Goal: Task Accomplishment & Management: Manage account settings

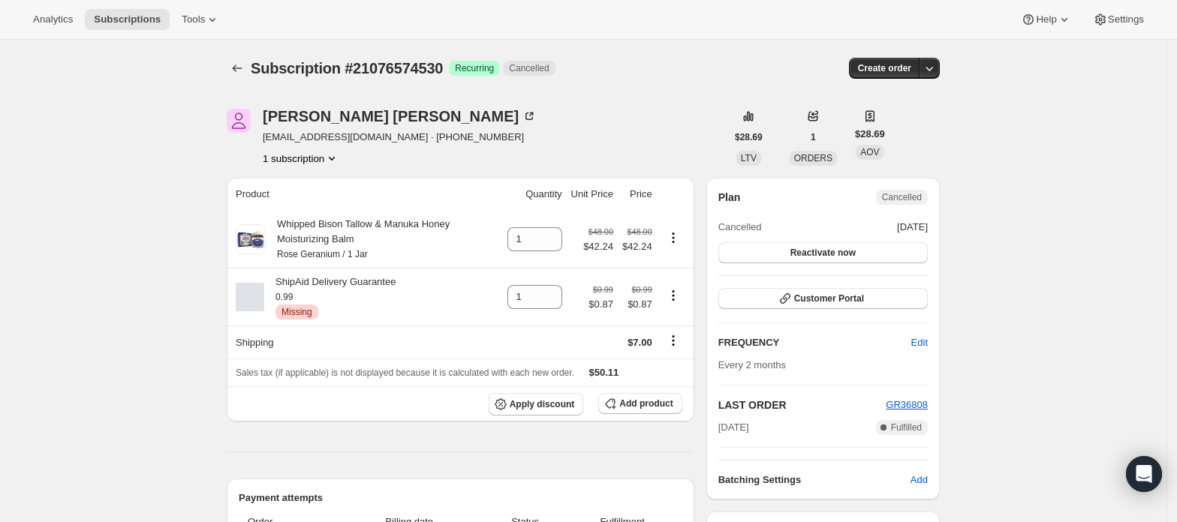
click at [327, 156] on button "1 subscription" at bounding box center [301, 158] width 77 height 15
click at [326, 164] on button "1 subscription" at bounding box center [301, 158] width 77 height 15
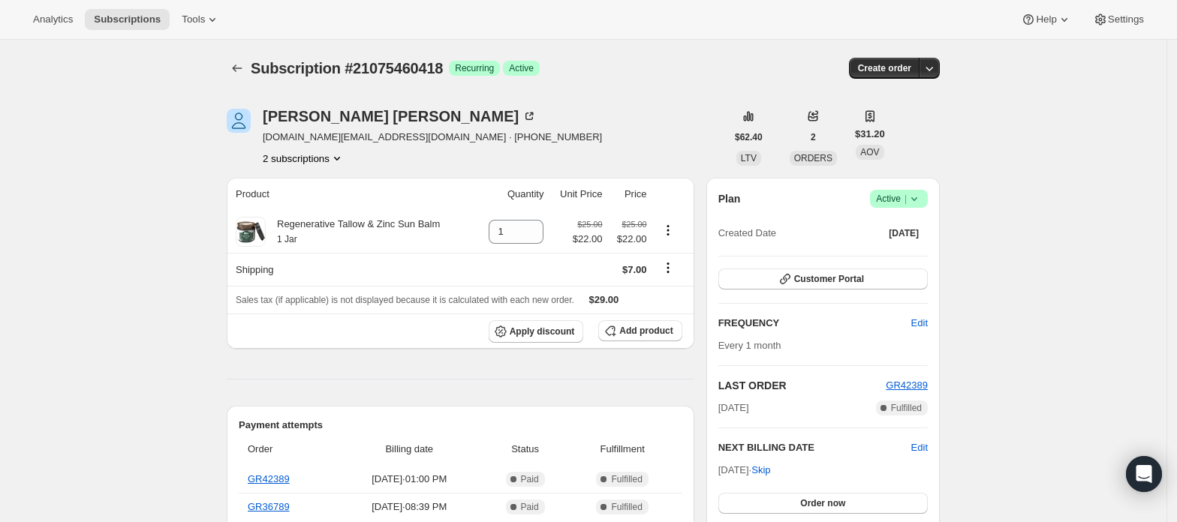
click at [335, 162] on icon "Product actions" at bounding box center [337, 158] width 15 height 15
click at [330, 180] on span "21075427650" at bounding box center [309, 186] width 104 height 15
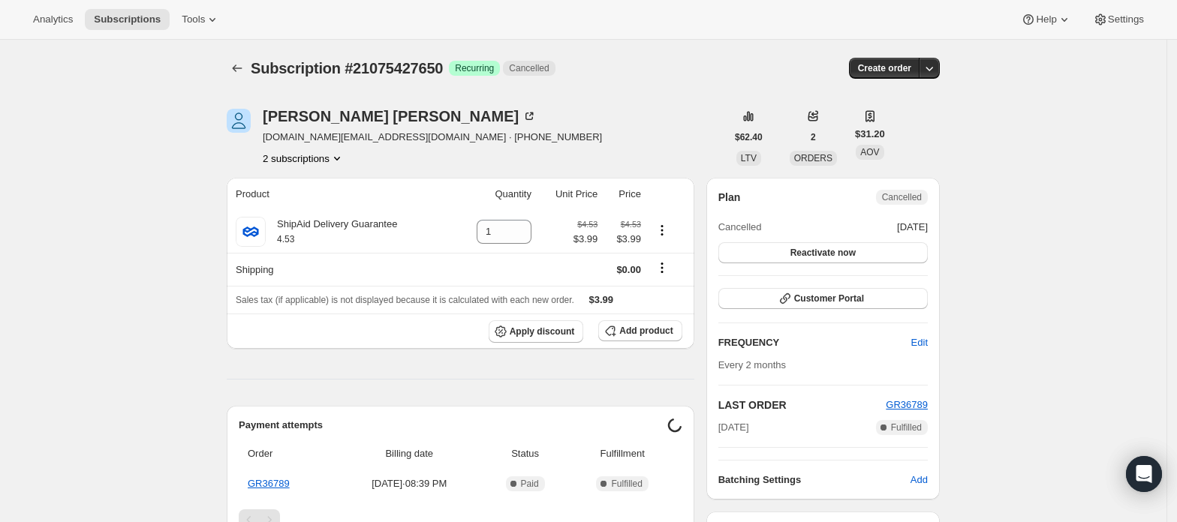
click at [327, 161] on button "2 subscriptions" at bounding box center [304, 158] width 82 height 15
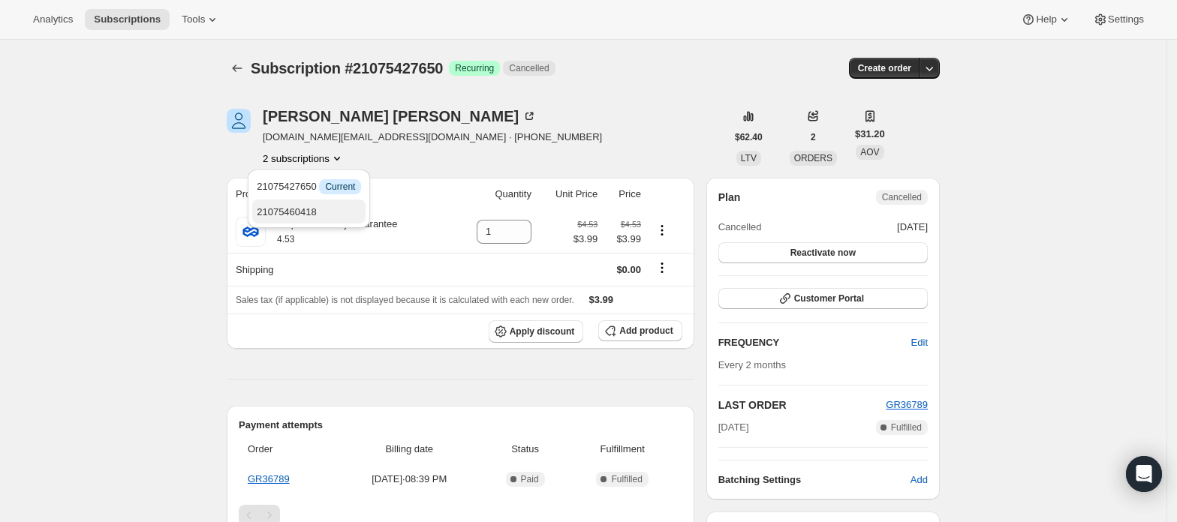
click at [330, 202] on button "21075460418" at bounding box center [308, 212] width 113 height 24
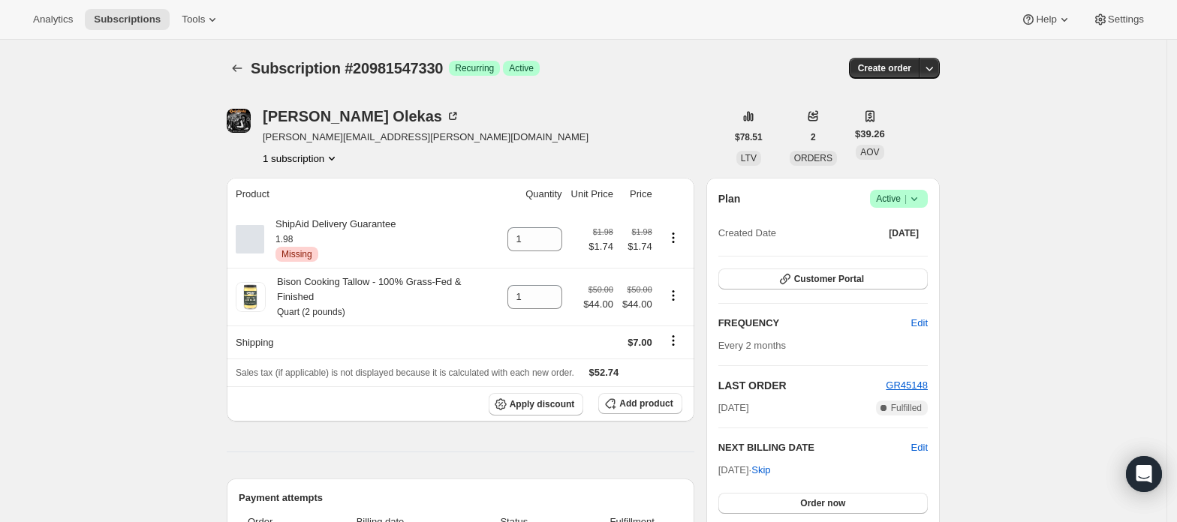
click at [321, 161] on button "1 subscription" at bounding box center [301, 158] width 77 height 15
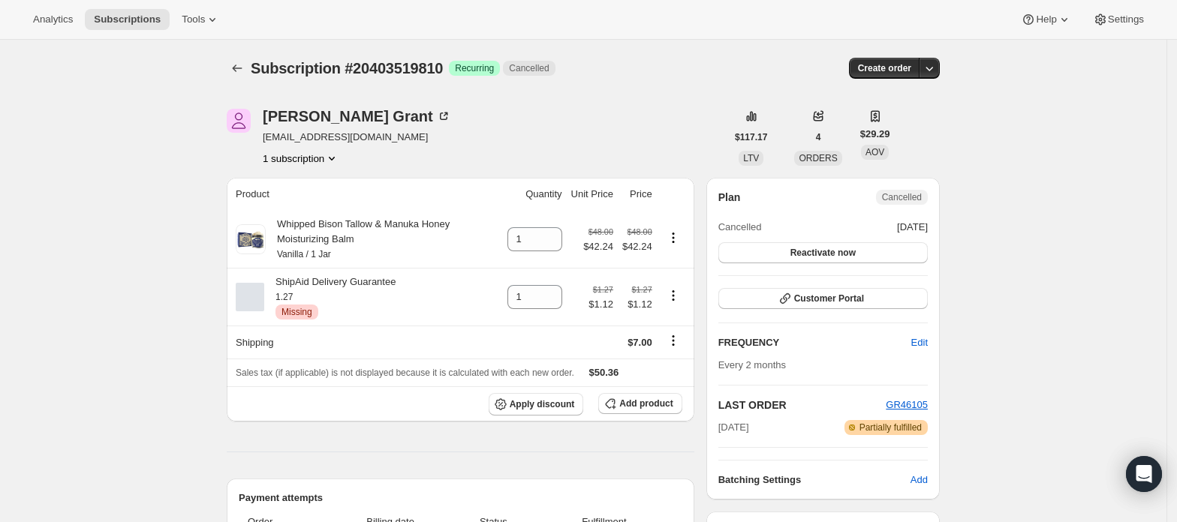
click at [330, 156] on icon "Product actions" at bounding box center [331, 158] width 15 height 15
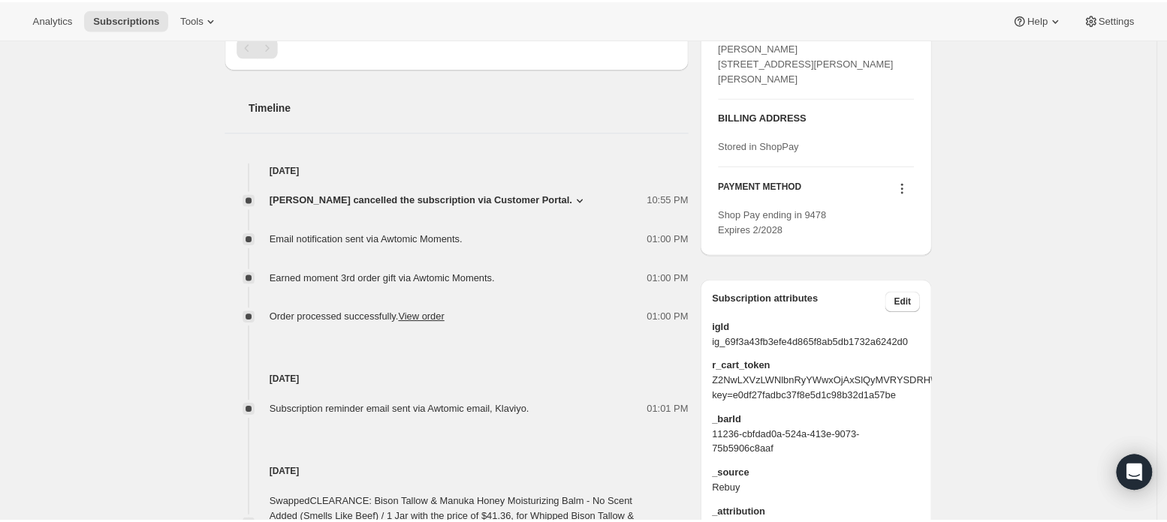
scroll to position [601, 0]
